Goal: Task Accomplishment & Management: Manage account settings

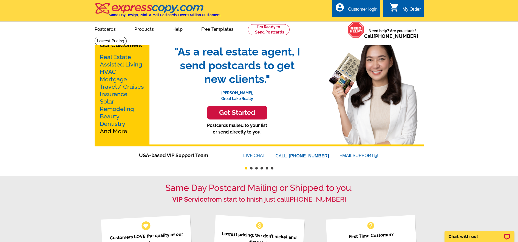
click at [358, 10] on div "Customer login" at bounding box center [363, 11] width 30 height 8
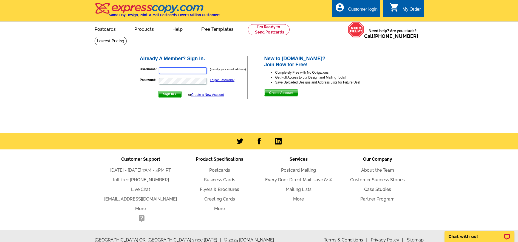
click at [167, 69] on input "Username:" at bounding box center [183, 70] width 48 height 7
type input "[EMAIL_ADDRESS][DOMAIN_NAME]"
click at [169, 96] on span "Sign In" at bounding box center [170, 94] width 23 height 7
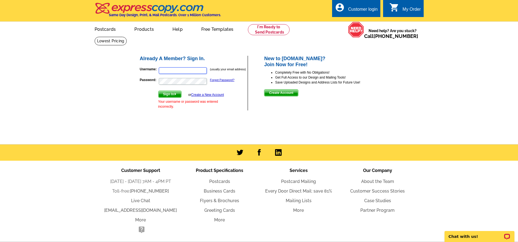
click at [164, 71] on input "Username:" at bounding box center [183, 70] width 48 height 7
type input "debi@deborahbpotter.com"
click at [169, 94] on span "Sign In" at bounding box center [170, 94] width 23 height 7
